Goal: Task Accomplishment & Management: Manage account settings

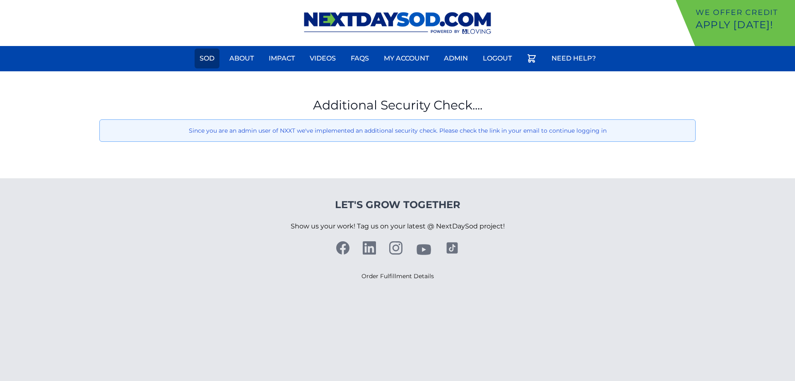
click at [206, 57] on link "Sod" at bounding box center [207, 58] width 25 height 20
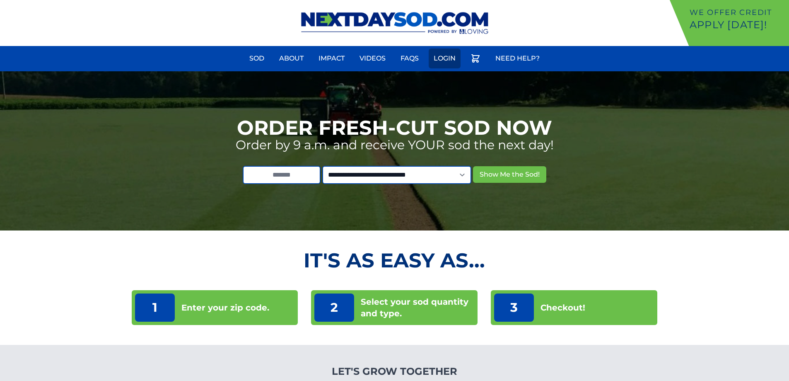
click at [451, 58] on link "Login" at bounding box center [445, 58] width 32 height 20
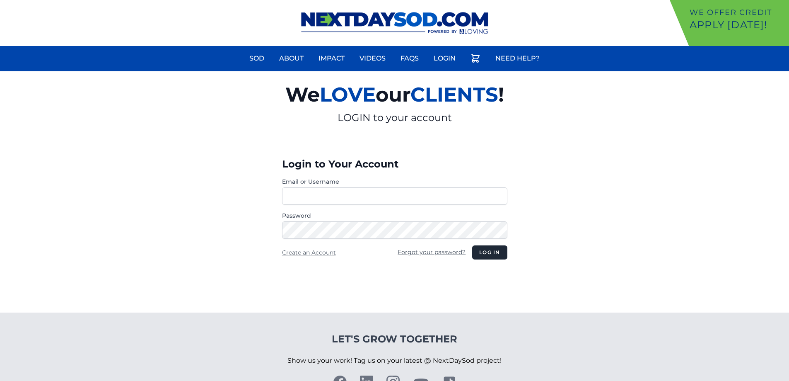
type input "**********"
click at [472, 245] on button "Log in" at bounding box center [489, 252] width 35 height 14
